Goal: Task Accomplishment & Management: Manage account settings

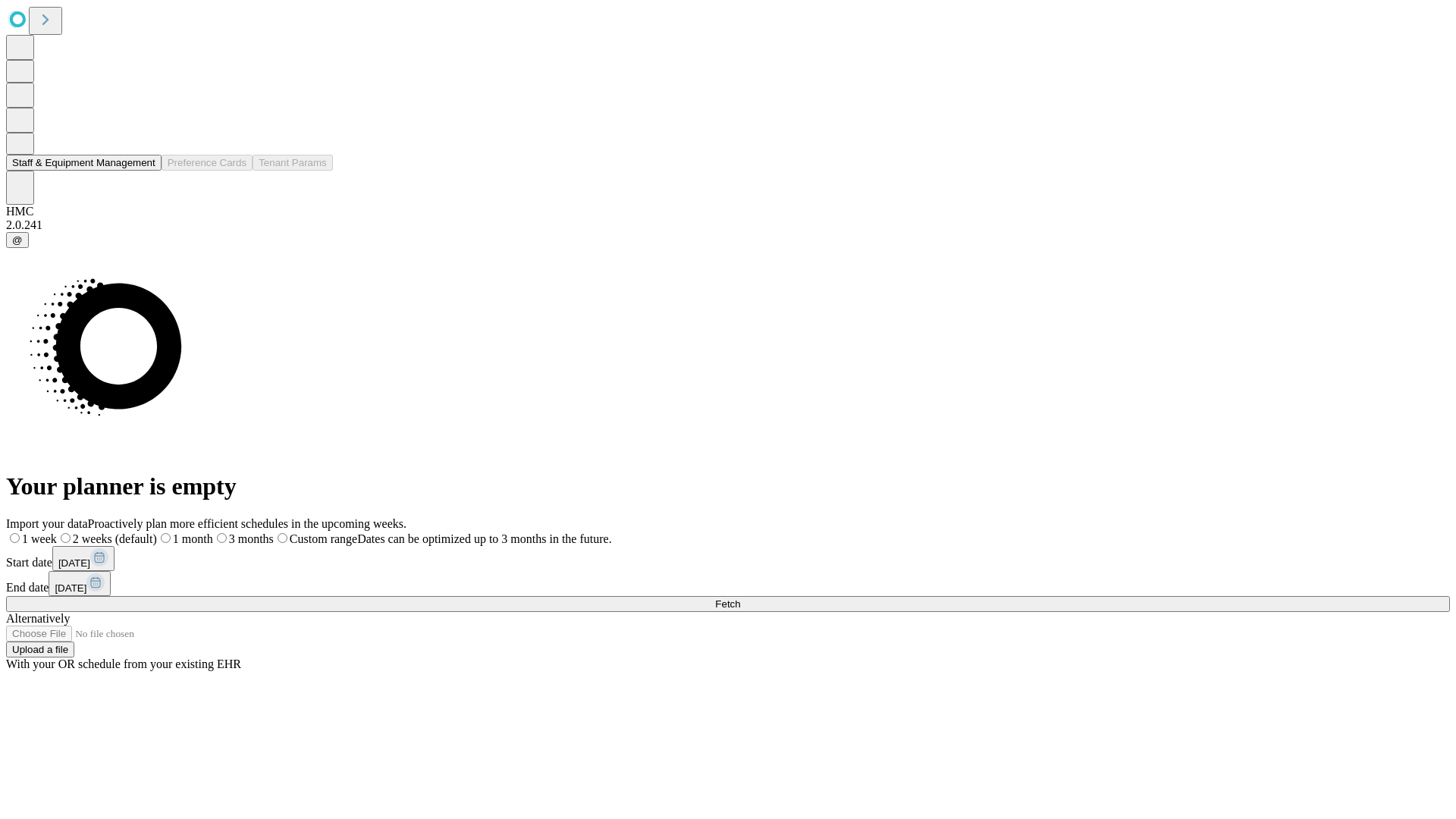
click at [145, 170] on button "Staff & Equipment Management" at bounding box center [83, 162] width 156 height 16
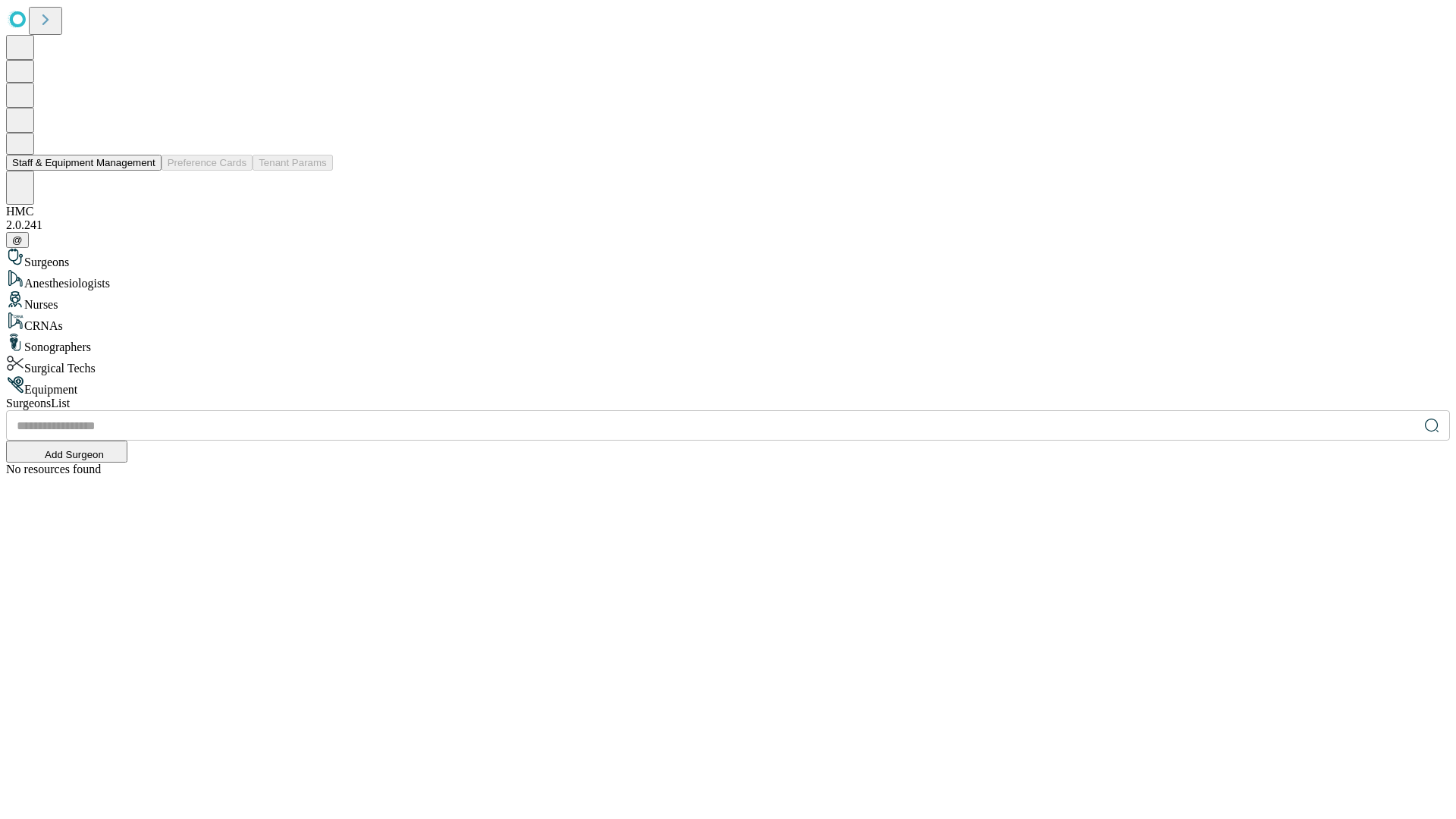
click at [145, 170] on button "Staff & Equipment Management" at bounding box center [83, 162] width 156 height 16
